Goal: Task Accomplishment & Management: Manage account settings

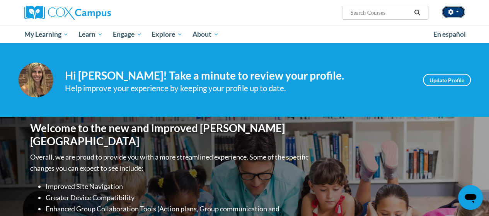
click at [447, 14] on button "button" at bounding box center [453, 12] width 23 height 12
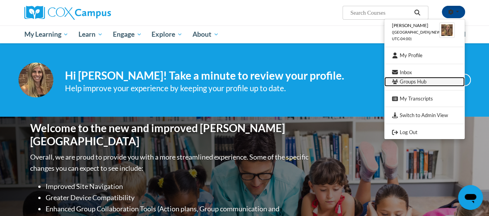
click at [413, 84] on link "Groups Hub" at bounding box center [424, 82] width 80 height 10
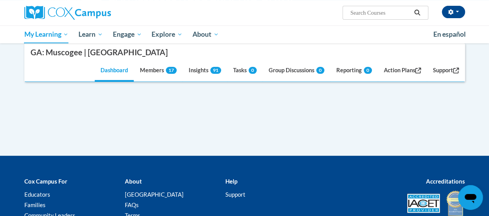
scroll to position [77, 0]
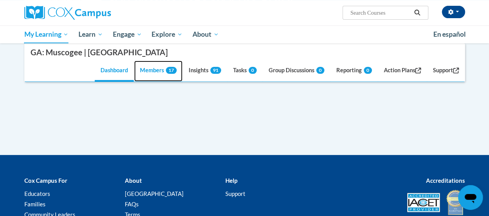
click at [143, 74] on link "Members 17" at bounding box center [158, 71] width 48 height 21
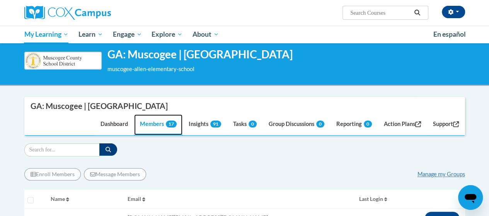
scroll to position [0, 0]
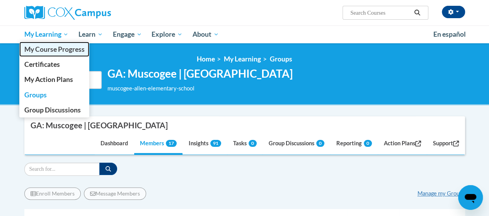
click at [44, 45] on span "My Course Progress" at bounding box center [54, 49] width 60 height 8
